Goal: Entertainment & Leisure: Consume media (video, audio)

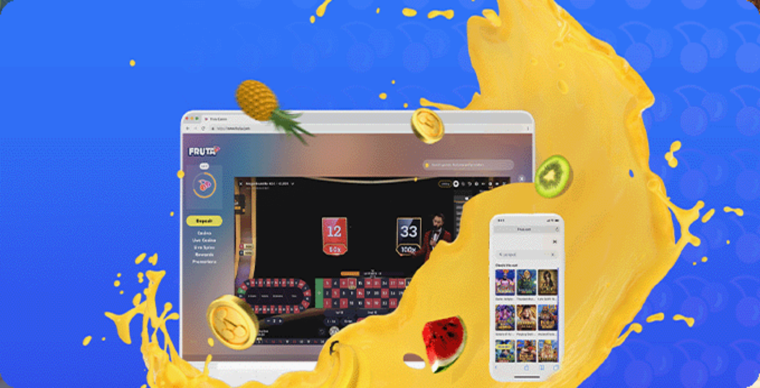
click at [46, 25] on button "Kirjaudu" at bounding box center [41, 21] width 19 height 6
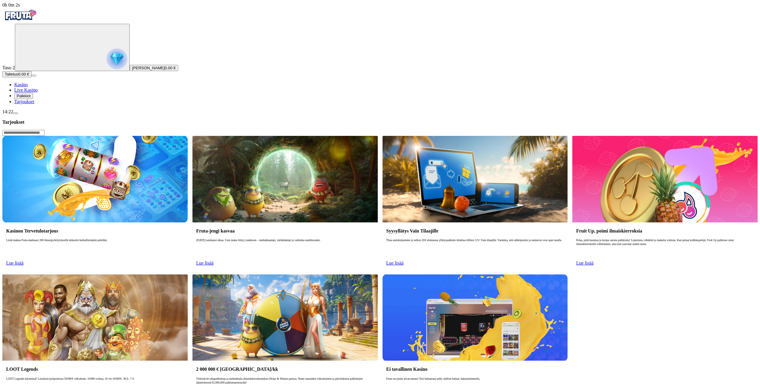
click at [24, 261] on link "Lue lisää" at bounding box center [14, 263] width 17 height 5
drag, startPoint x: 157, startPoint y: 147, endPoint x: 190, endPoint y: 122, distance: 41.7
click at [24, 261] on link "Lue lisää" at bounding box center [14, 263] width 17 height 5
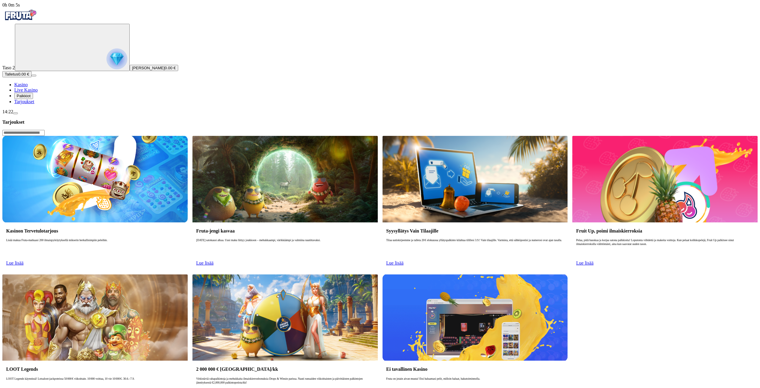
click at [24, 261] on link "Lue lisää" at bounding box center [14, 263] width 17 height 5
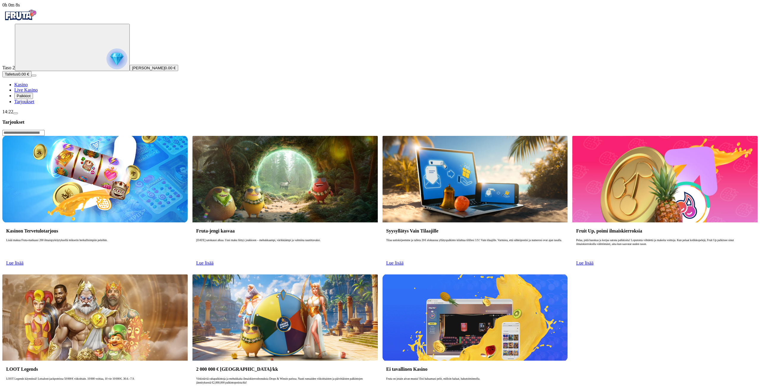
click at [24, 261] on link "Lue lisää" at bounding box center [14, 263] width 17 height 5
click at [38, 23] on img "Primary" at bounding box center [20, 15] width 36 height 15
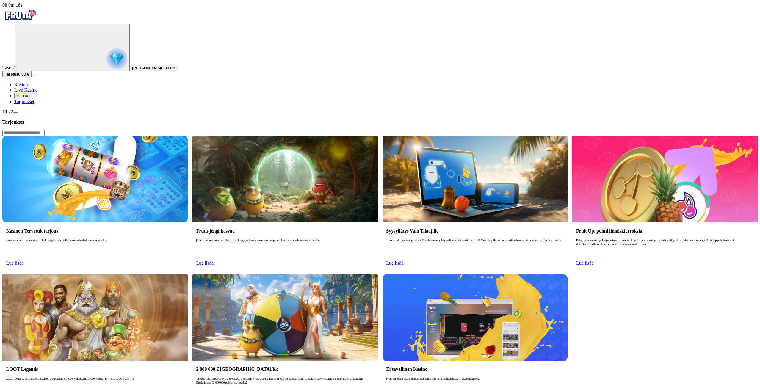
click at [214, 261] on link "Lue lisää" at bounding box center [204, 263] width 17 height 5
click at [214, 261] on span "Lue lisää" at bounding box center [204, 263] width 17 height 5
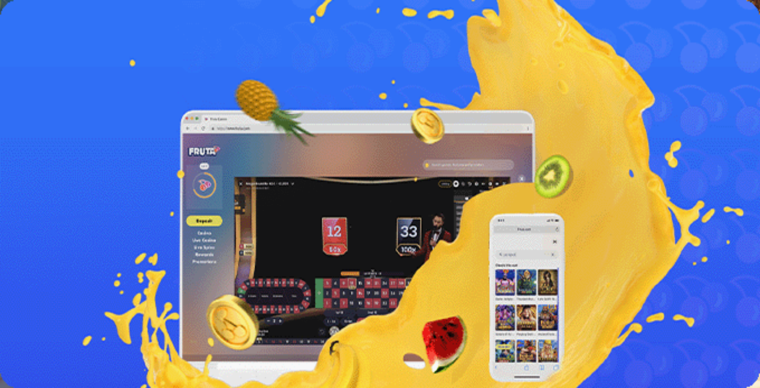
click at [34, 17] on img "Primary" at bounding box center [20, 9] width 36 height 15
click at [37, 16] on img "Primary" at bounding box center [20, 9] width 36 height 15
click at [28, 35] on span "Kasino" at bounding box center [20, 31] width 13 height 5
click at [27, 35] on span "Kasino" at bounding box center [20, 31] width 13 height 5
click at [123, 61] on header "Tarjoukset" at bounding box center [379, 70] width 755 height 18
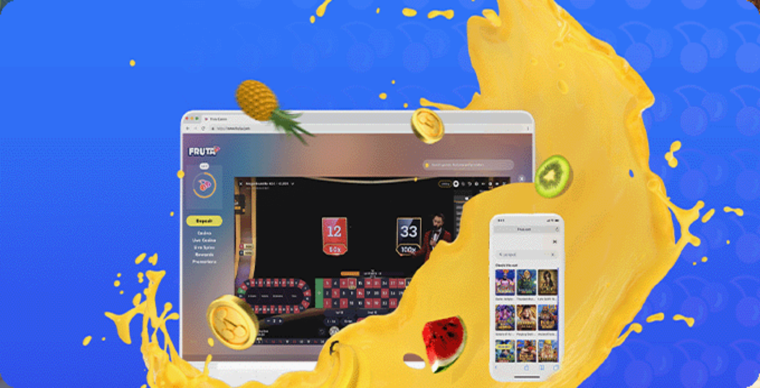
click at [29, 17] on img "Primary" at bounding box center [20, 9] width 36 height 15
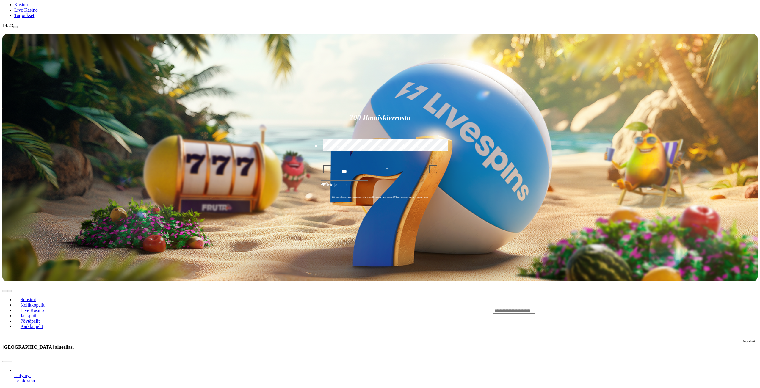
scroll to position [30, 0]
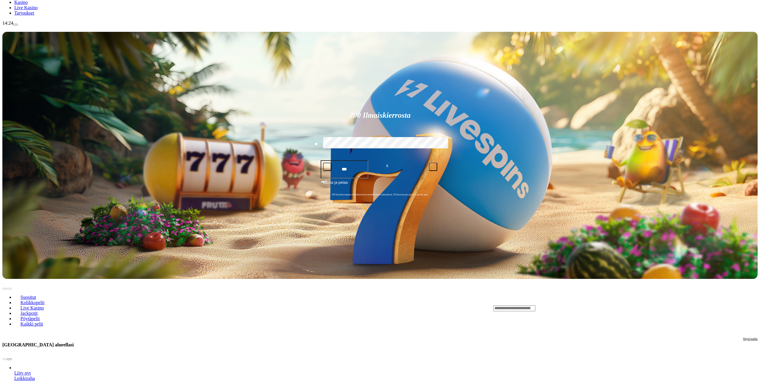
click at [536, 306] on input "Search" at bounding box center [514, 309] width 42 height 6
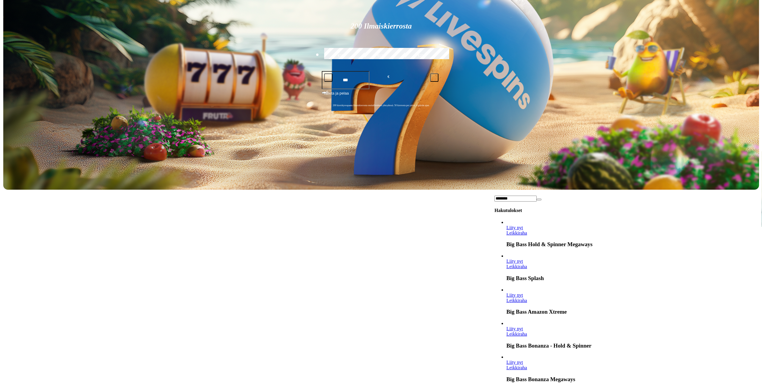
scroll to position [179, 0]
type input "********"
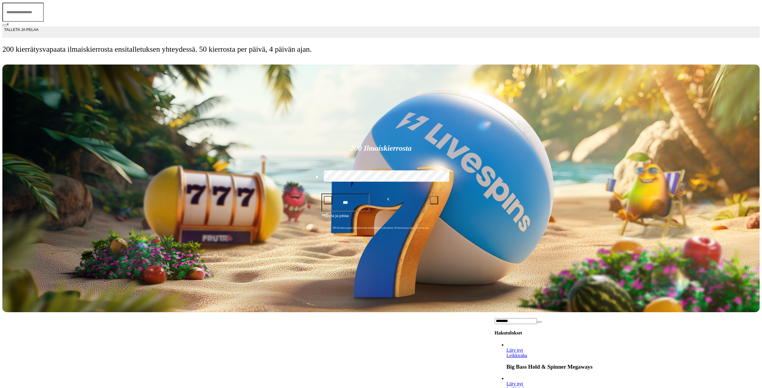
click at [558, 59] on div at bounding box center [380, 59] width 757 height 0
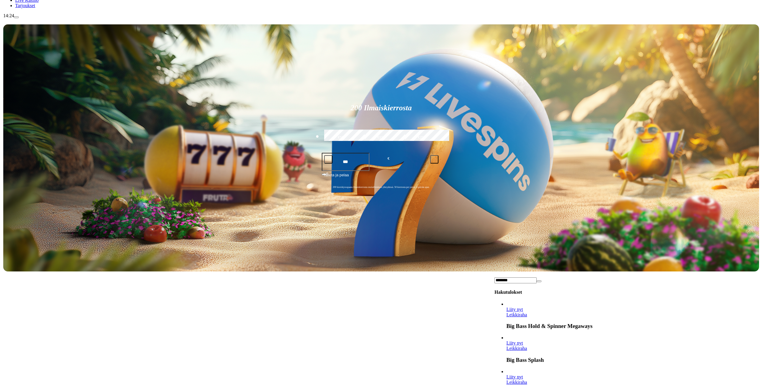
scroll to position [60, 0]
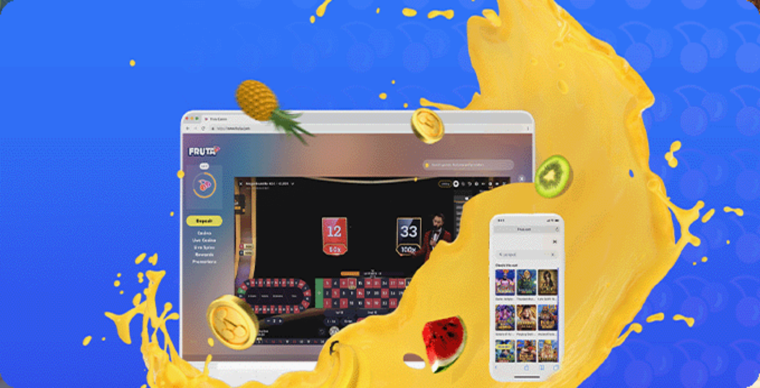
click at [40, 24] on span "Kirjaudu" at bounding box center [41, 21] width 15 height 4
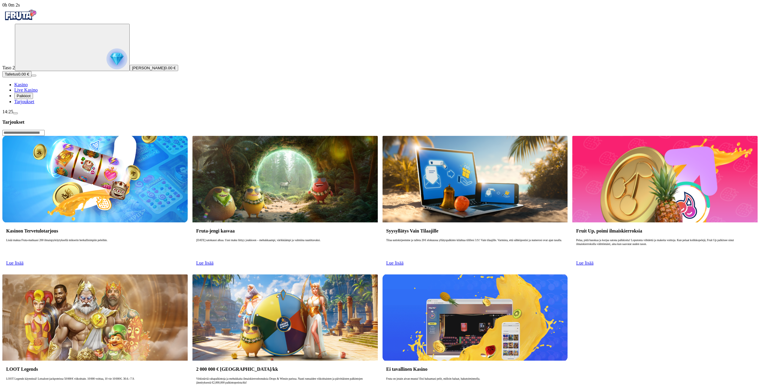
click at [23, 15] on img "Primary" at bounding box center [20, 15] width 36 height 15
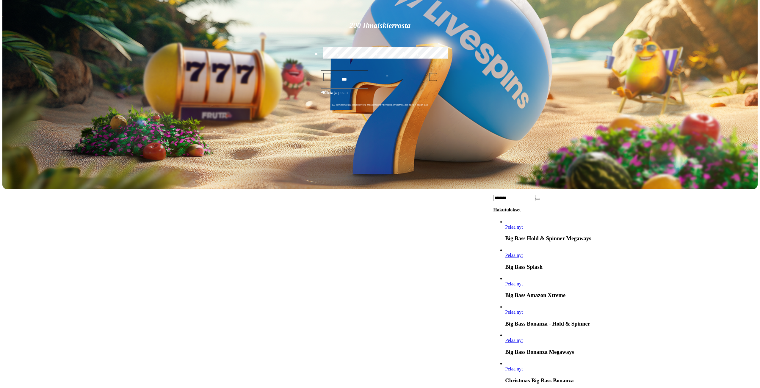
scroll to position [89, 0]
type input "********"
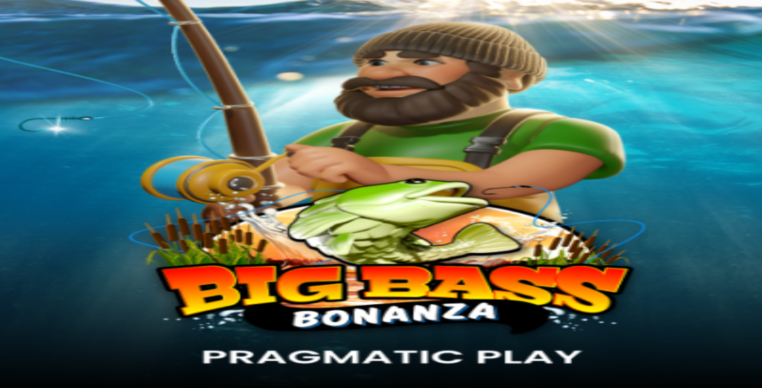
click at [30, 17] on img "Primary" at bounding box center [20, 15] width 36 height 15
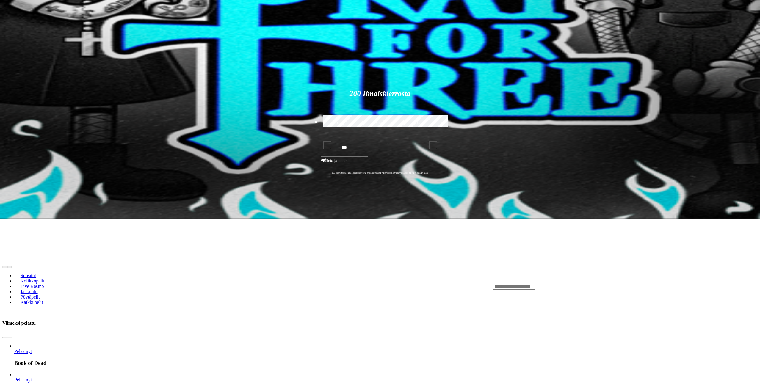
scroll to position [119, 0]
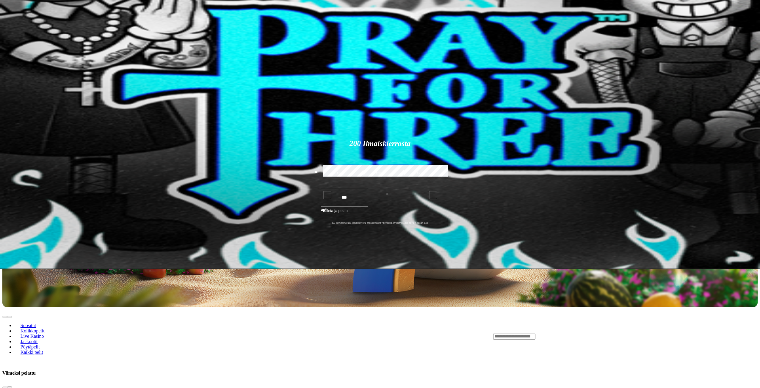
click at [95, 41] on span "play icon" at bounding box center [95, 41] width 0 height 0
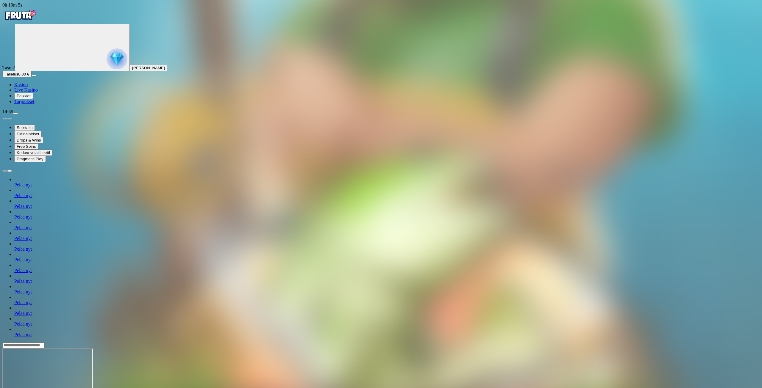
click at [26, 22] on img "Primary" at bounding box center [20, 15] width 36 height 15
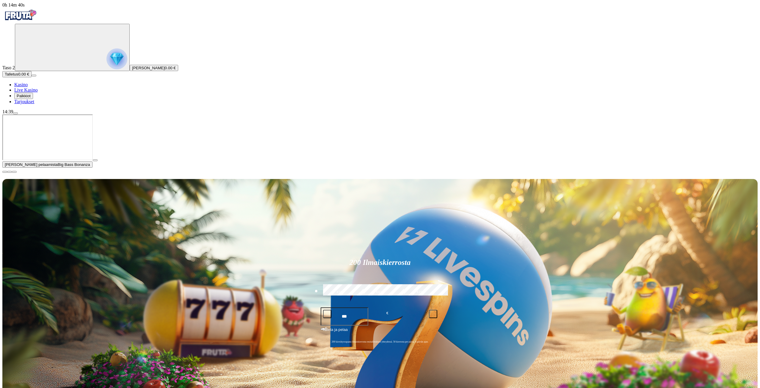
drag, startPoint x: 750, startPoint y: 336, endPoint x: 737, endPoint y: 333, distance: 13.4
click at [750, 173] on div at bounding box center [379, 170] width 755 height 5
click at [5, 172] on span "close icon" at bounding box center [5, 172] width 0 height 0
